Goal: Complete application form

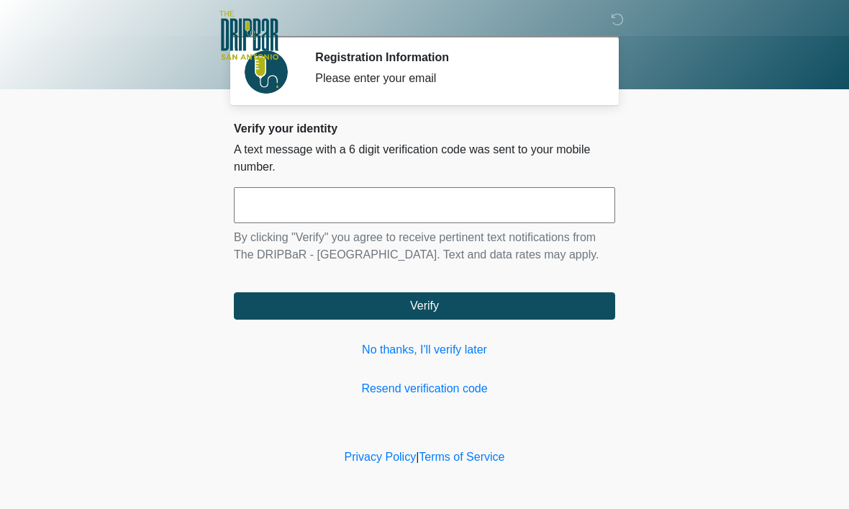
scroll to position [1, 0]
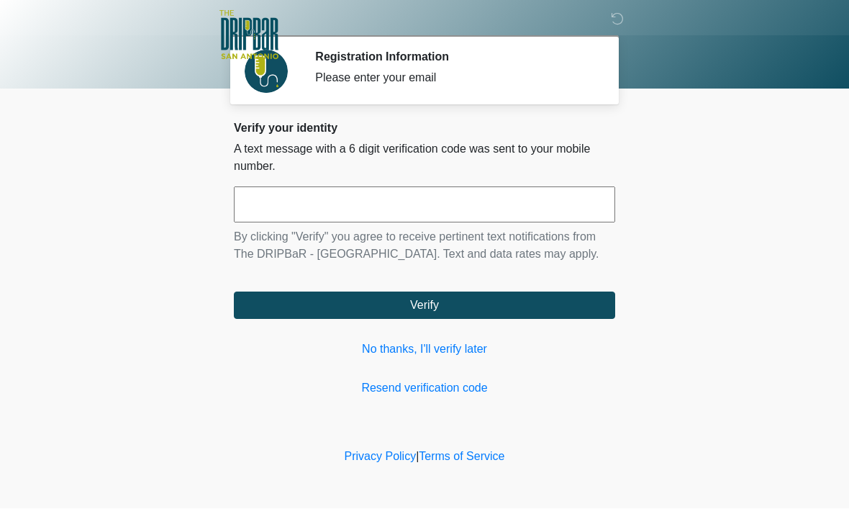
click at [543, 210] on input "text" at bounding box center [424, 205] width 381 height 36
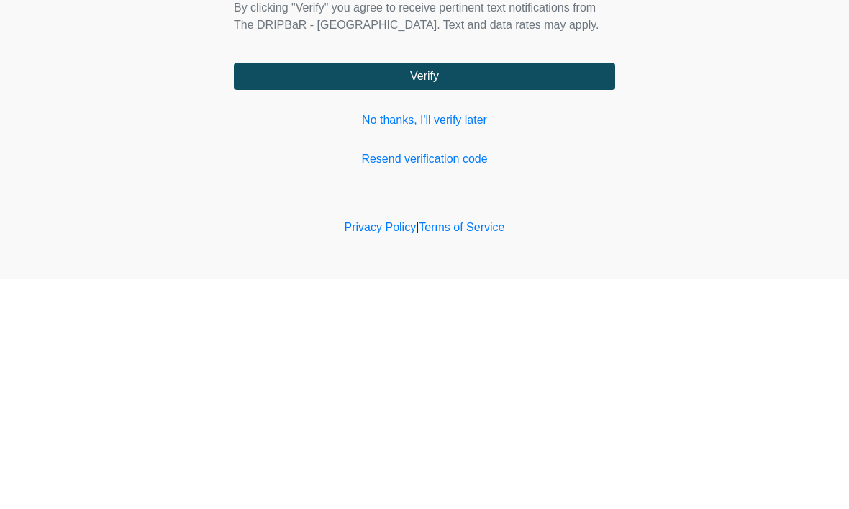
type input "******"
click at [556, 292] on button "Verify" at bounding box center [424, 305] width 381 height 27
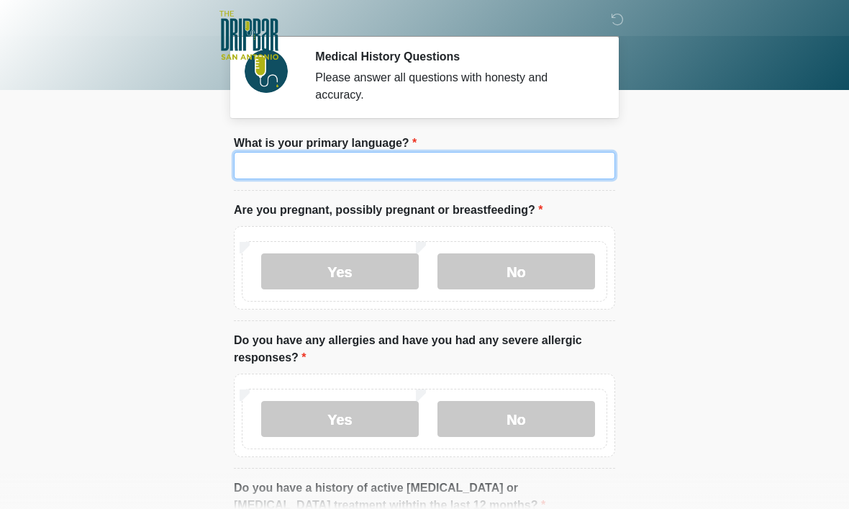
click at [557, 166] on input "What is your primary language?" at bounding box center [424, 165] width 381 height 27
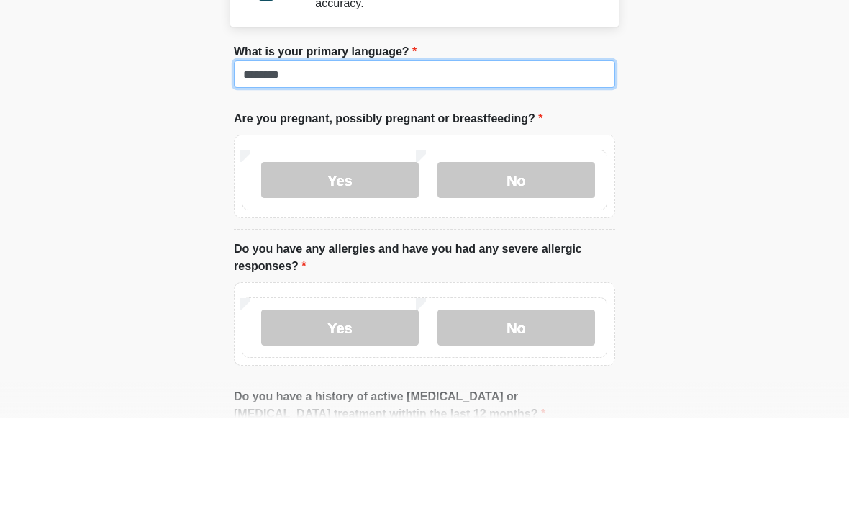
type input "*******"
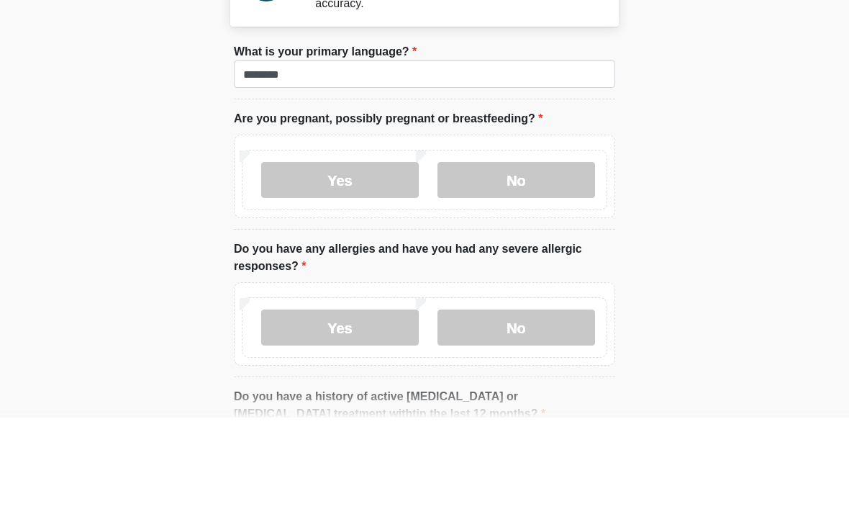
click at [552, 253] on label "No" at bounding box center [516, 271] width 158 height 36
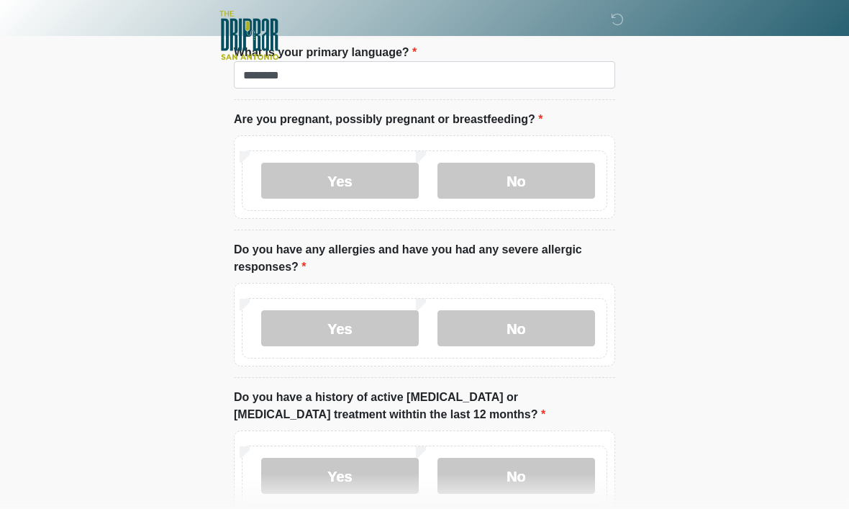
click at [575, 337] on label "No" at bounding box center [516, 328] width 158 height 36
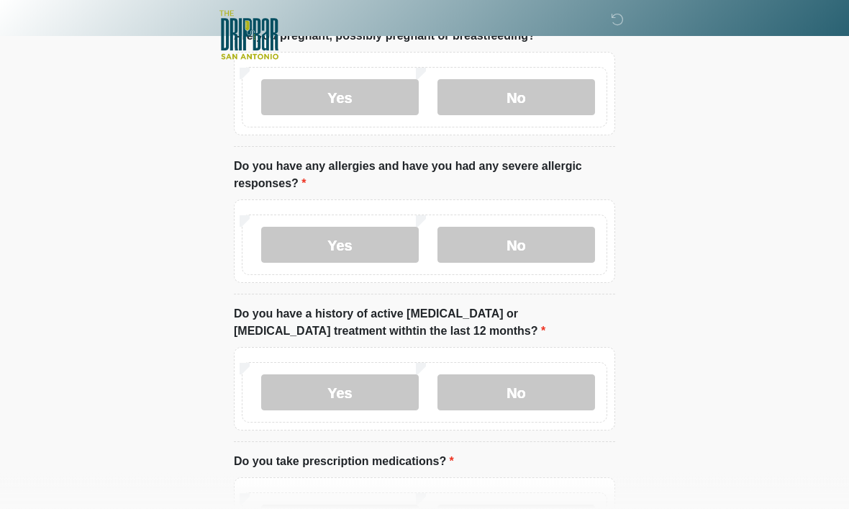
scroll to position [181, 0]
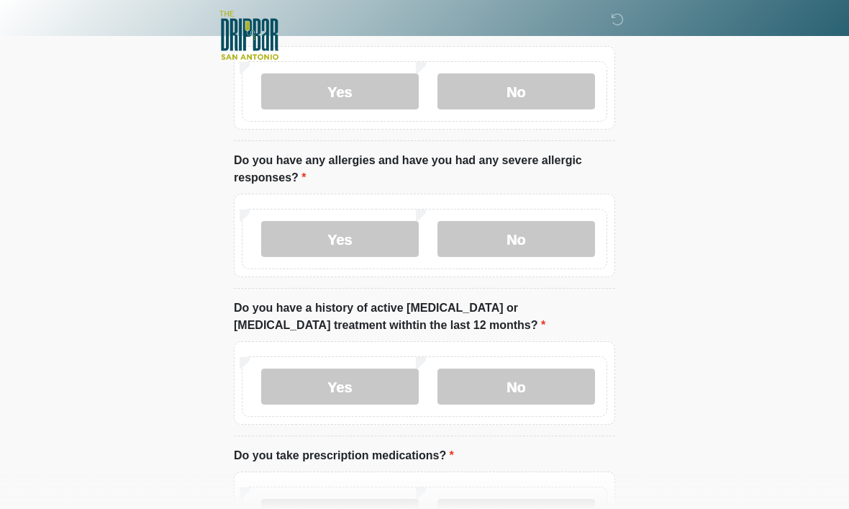
click at [567, 384] on label "No" at bounding box center [516, 386] width 158 height 36
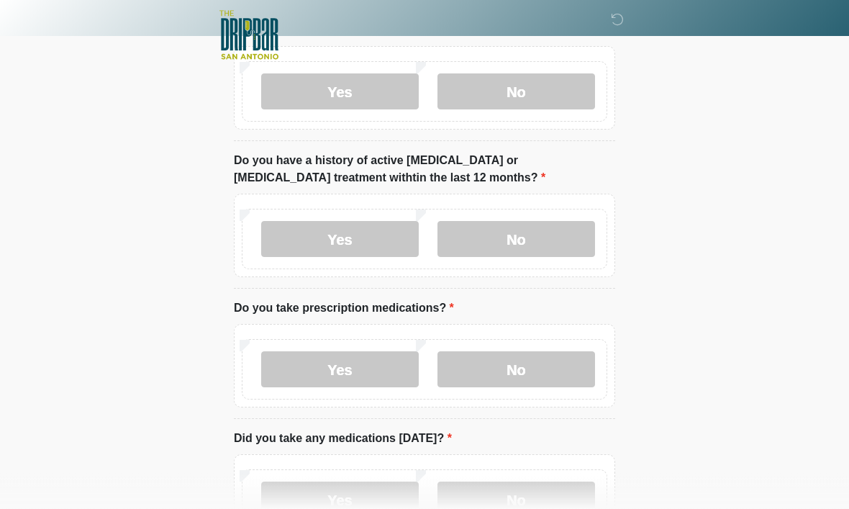
scroll to position [328, 0]
click at [571, 380] on label "No" at bounding box center [516, 369] width 158 height 36
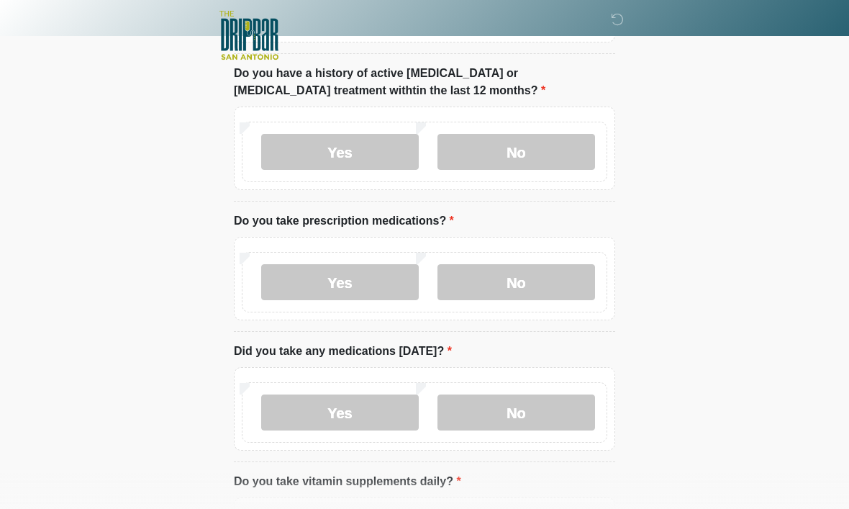
scroll to position [418, 0]
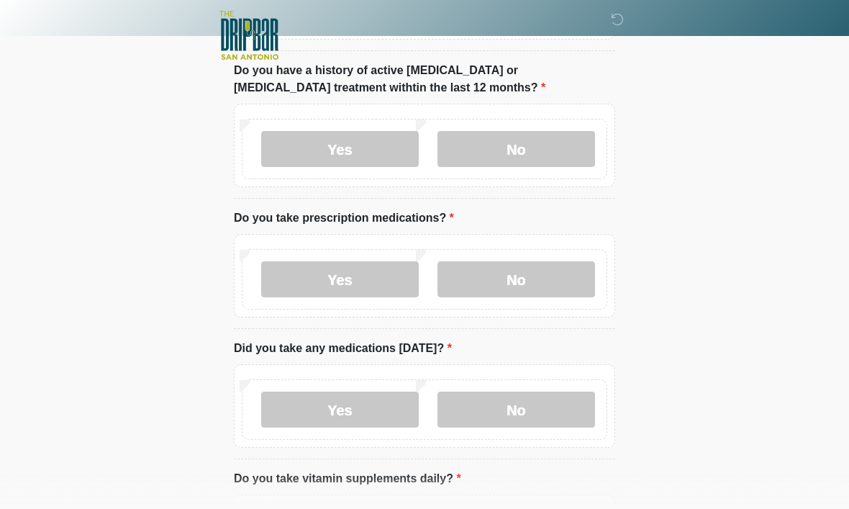
click at [575, 417] on label "No" at bounding box center [516, 409] width 158 height 36
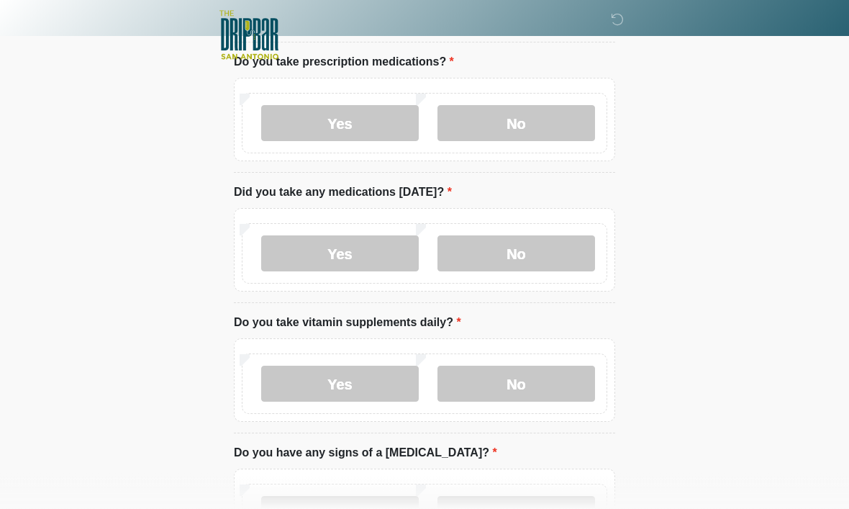
scroll to position [630, 0]
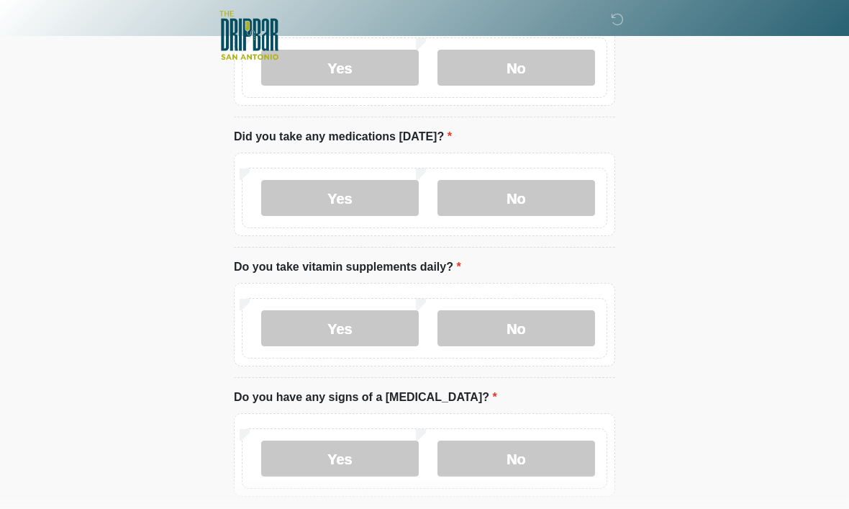
click at [382, 336] on label "Yes" at bounding box center [340, 328] width 158 height 36
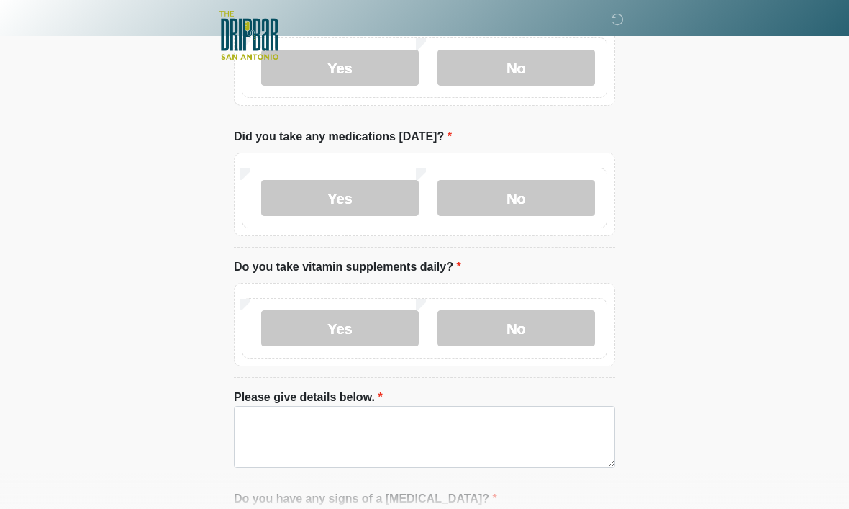
click at [524, 329] on label "No" at bounding box center [516, 328] width 158 height 36
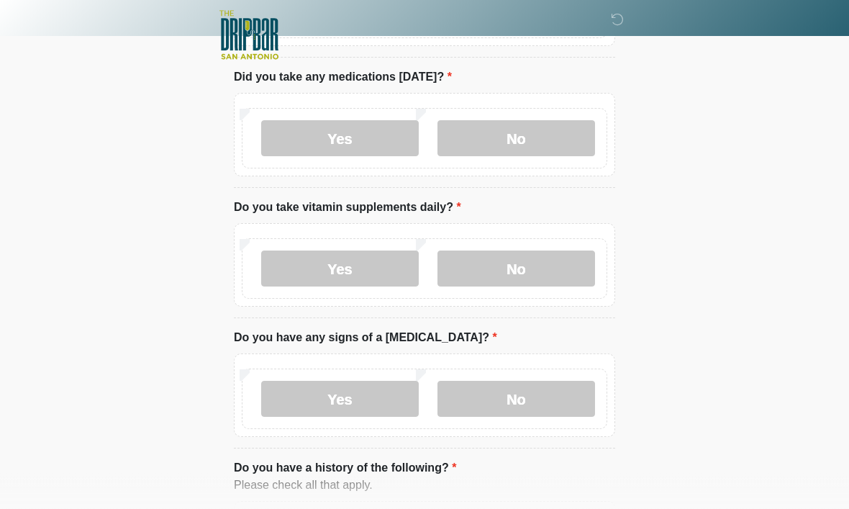
scroll to position [689, 0]
click at [553, 395] on label "No" at bounding box center [516, 399] width 158 height 36
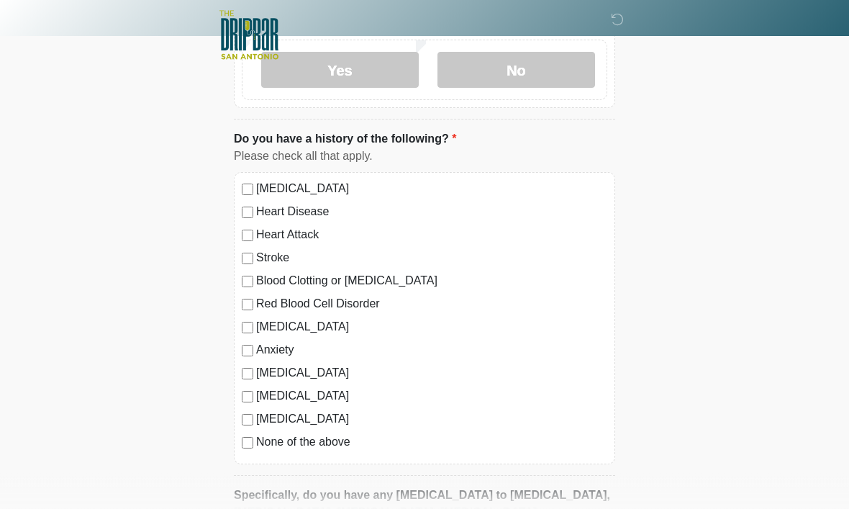
scroll to position [1018, 0]
click at [345, 439] on label "None of the above" at bounding box center [431, 441] width 351 height 17
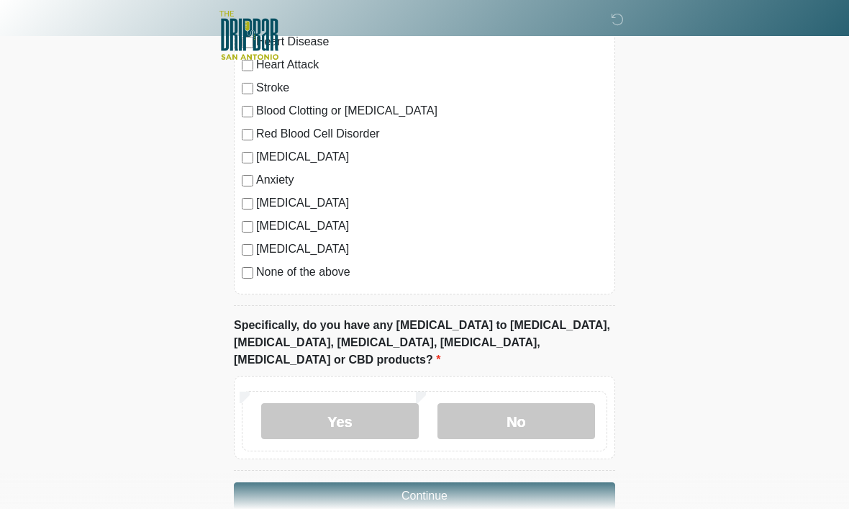
scroll to position [1197, 0]
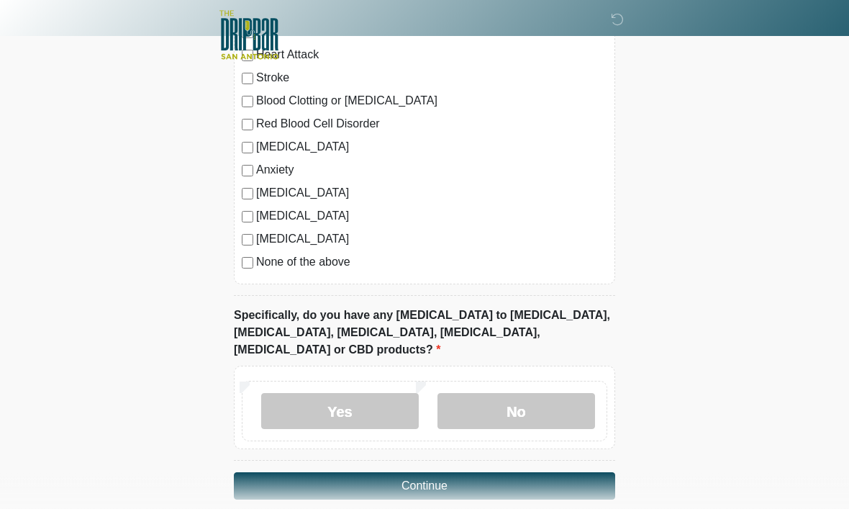
click at [565, 397] on label "No" at bounding box center [516, 412] width 158 height 36
click at [552, 473] on button "Continue" at bounding box center [424, 486] width 381 height 27
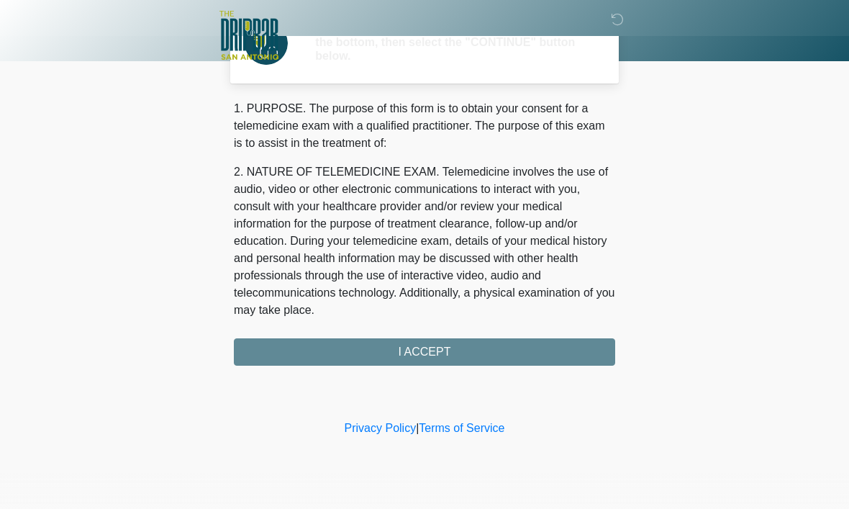
scroll to position [0, 0]
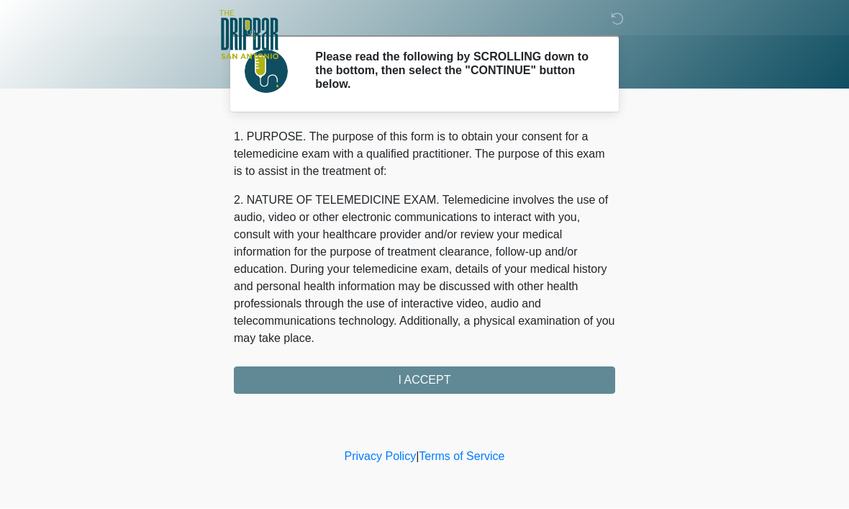
click at [532, 376] on div "1. PURPOSE. The purpose of this form is to obtain your consent for a telemedici…" at bounding box center [424, 262] width 381 height 266
click at [432, 383] on div "1. PURPOSE. The purpose of this form is to obtain your consent for a telemedici…" at bounding box center [424, 262] width 381 height 266
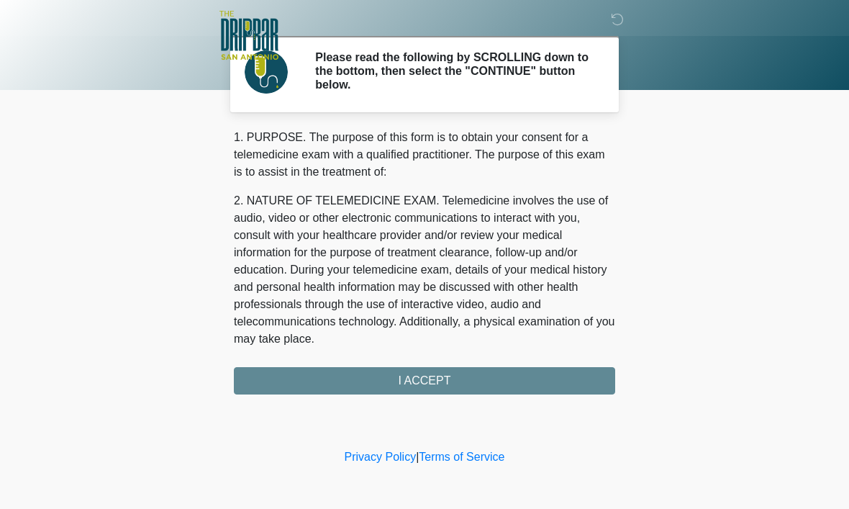
click at [450, 374] on div "1. PURPOSE. The purpose of this form is to obtain your consent for a telemedici…" at bounding box center [424, 262] width 381 height 266
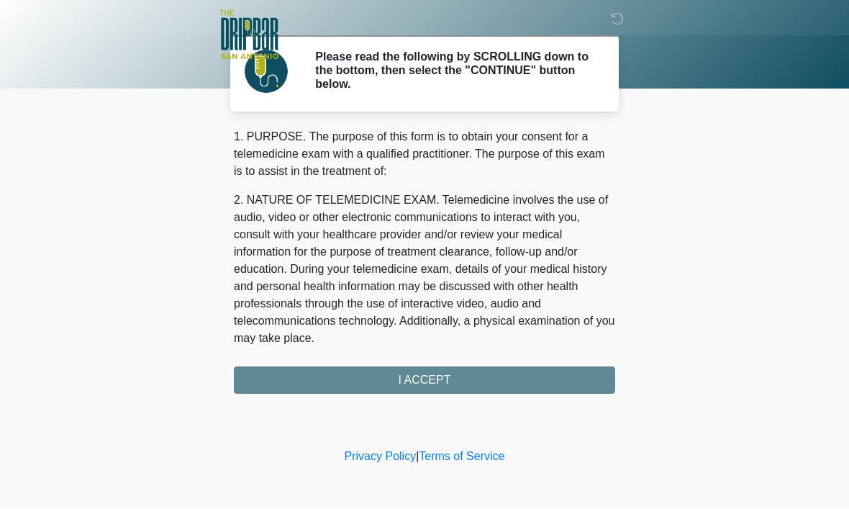
click at [486, 375] on div "1. PURPOSE. The purpose of this form is to obtain your consent for a telemedici…" at bounding box center [424, 262] width 381 height 266
click at [452, 381] on div "1. PURPOSE. The purpose of this form is to obtain your consent for a telemedici…" at bounding box center [424, 262] width 381 height 266
click at [452, 372] on div "1. PURPOSE. The purpose of this form is to obtain your consent for a telemedici…" at bounding box center [424, 262] width 381 height 266
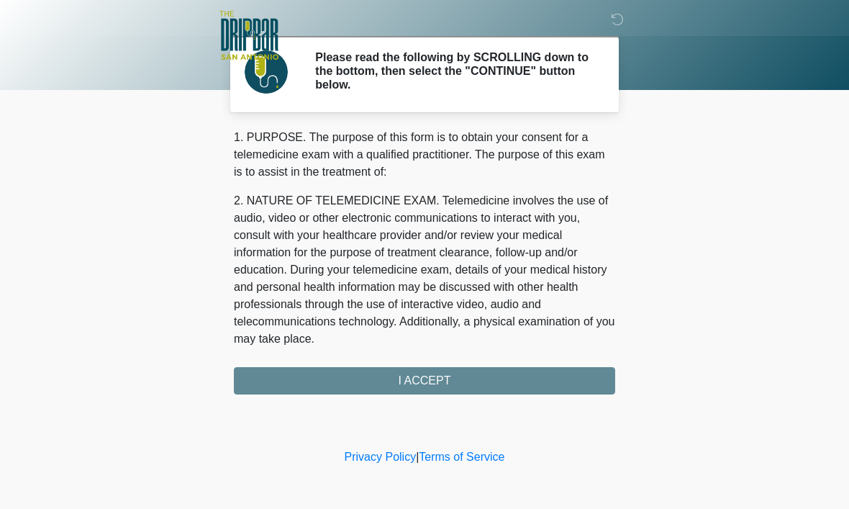
click at [473, 376] on div "1. PURPOSE. The purpose of this form is to obtain your consent for a telemedici…" at bounding box center [424, 262] width 381 height 266
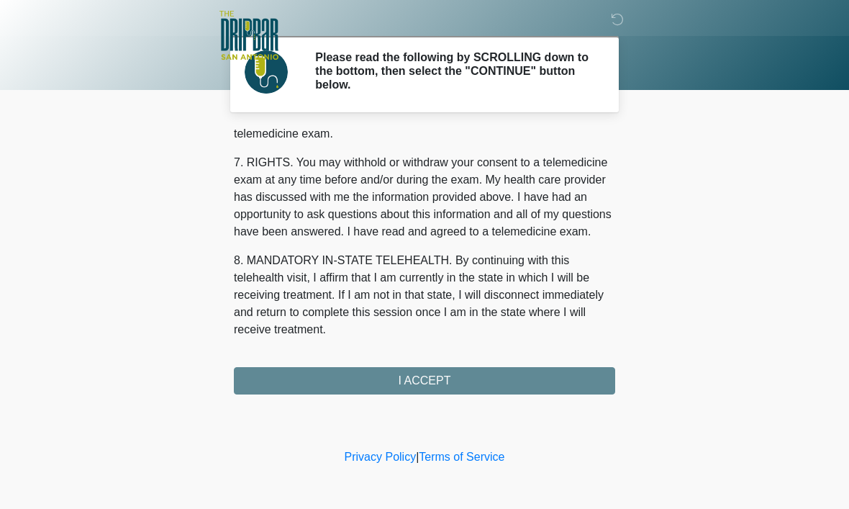
scroll to position [648, 0]
click at [445, 377] on button "I ACCEPT" at bounding box center [424, 380] width 381 height 27
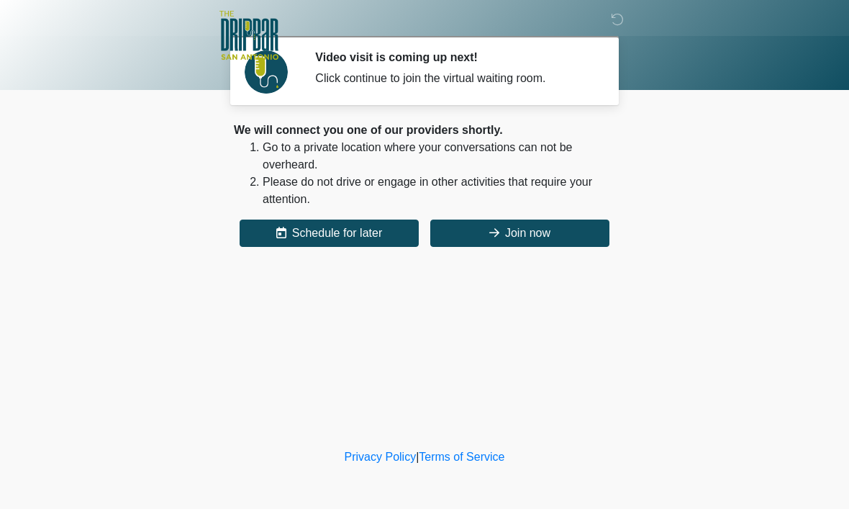
click at [584, 222] on button "Join now" at bounding box center [519, 232] width 179 height 27
